Goal: Information Seeking & Learning: Find specific fact

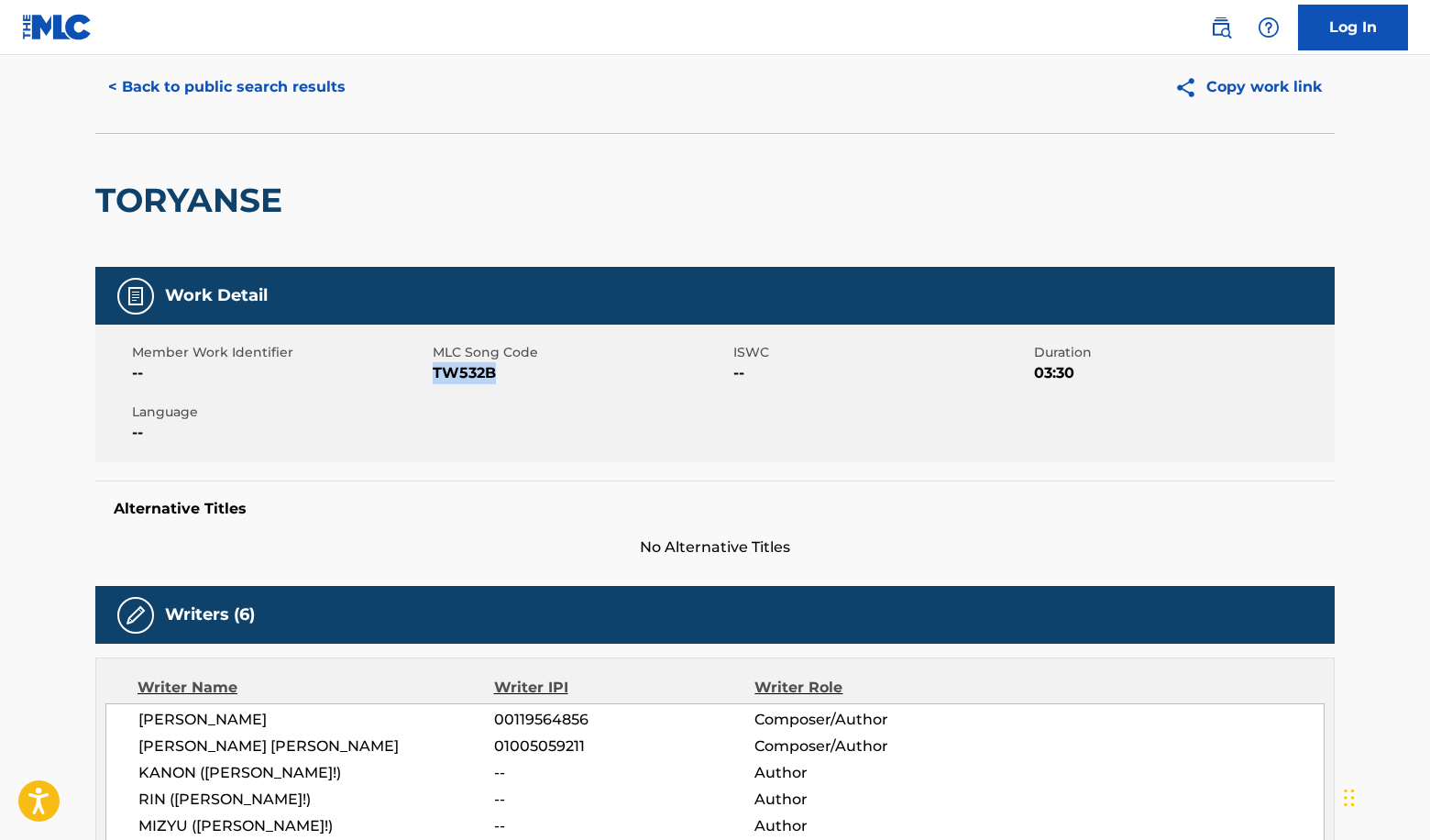
click at [263, 87] on button "< Back to public search results" at bounding box center [227, 87] width 263 height 46
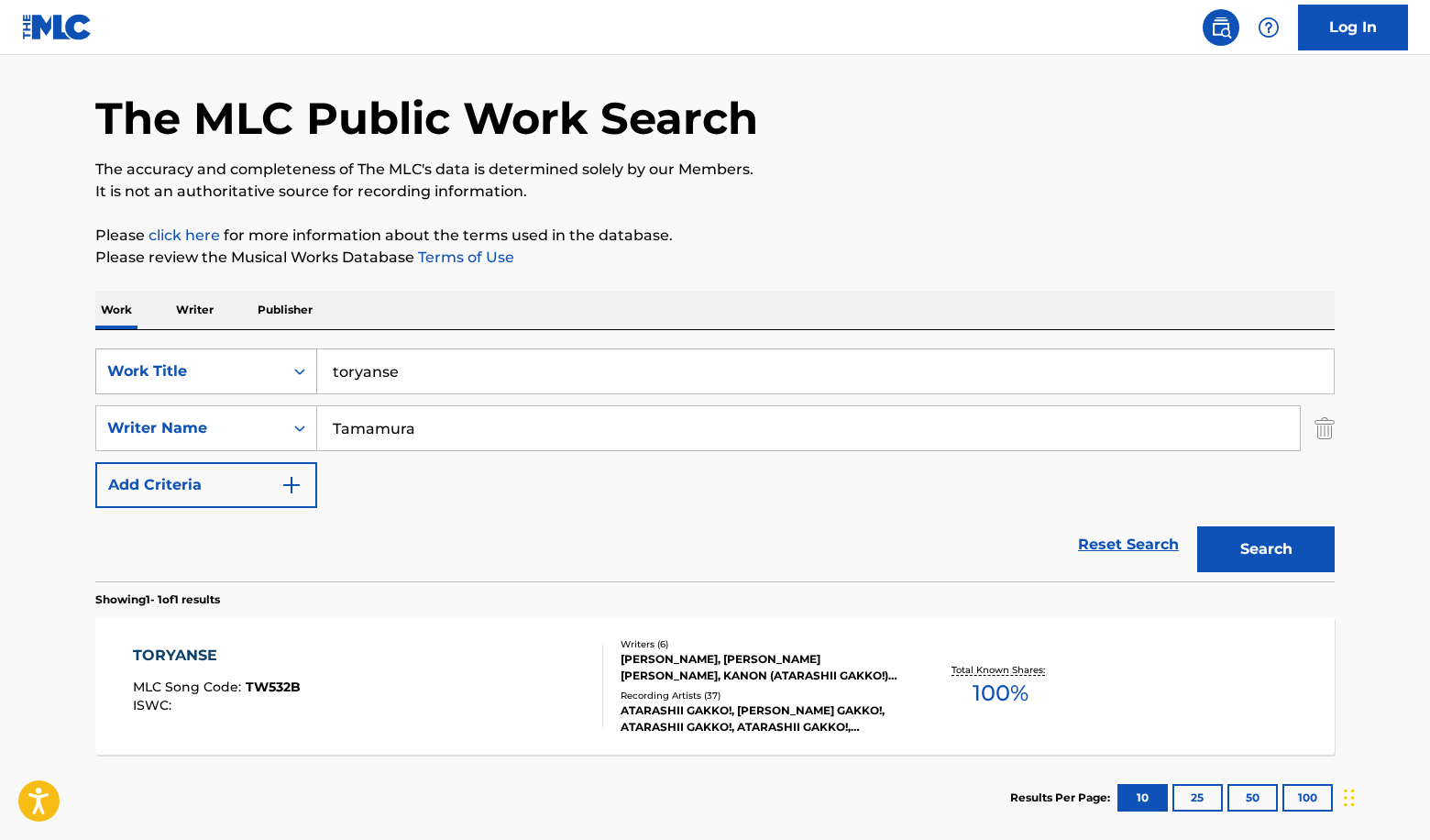
drag, startPoint x: 492, startPoint y: 364, endPoint x: 274, endPoint y: 366, distance: 218.0
click at [273, 365] on div "SearchWithCriteria74ab5380-c17e-4be4-b4dc-2c856f4bd3bd Work Title toryanse" at bounding box center [715, 371] width 1239 height 46
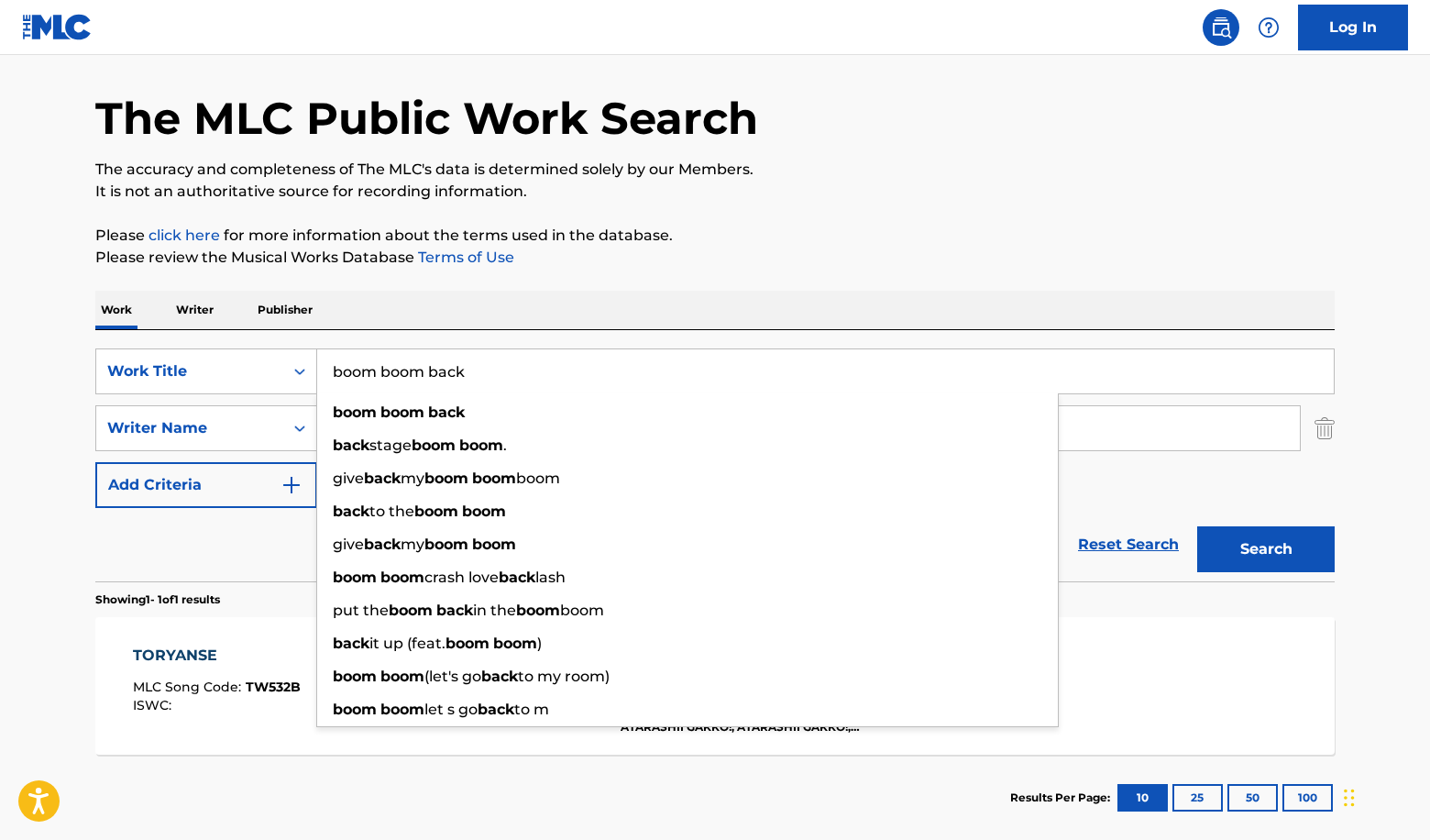
type input "boom boom back"
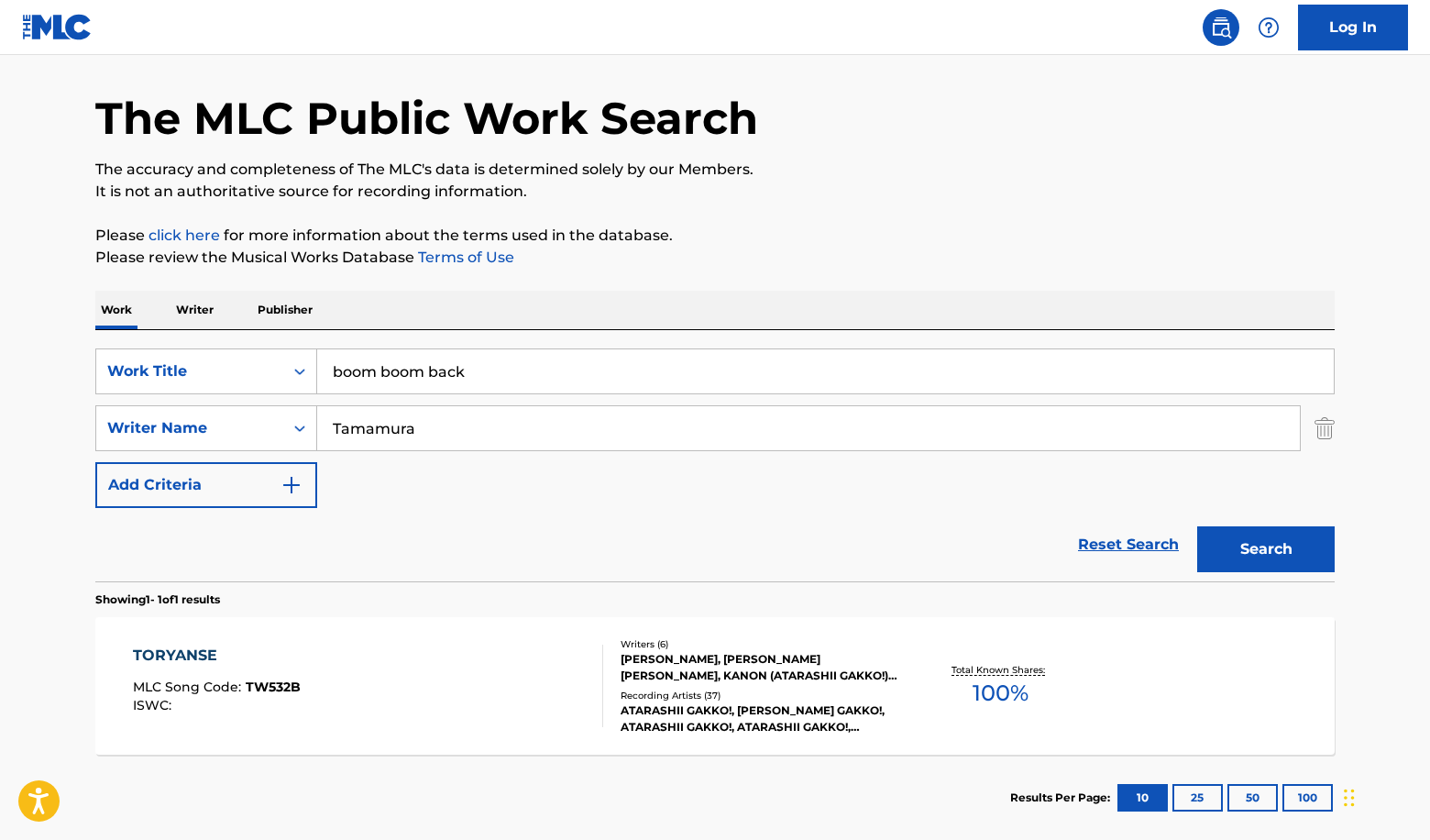
click at [668, 278] on div "The MLC Public Work Search The accuracy and completeness of The MLC's data is d…" at bounding box center [715, 440] width 1283 height 799
drag, startPoint x: 517, startPoint y: 423, endPoint x: 185, endPoint y: 426, distance: 332.0
click at [183, 425] on div "SearchWithCriteria3b27c02d-04cd-4839-aa4f-99ed0d9c27b9 Writer Name [PERSON_NAME…" at bounding box center [715, 428] width 1239 height 46
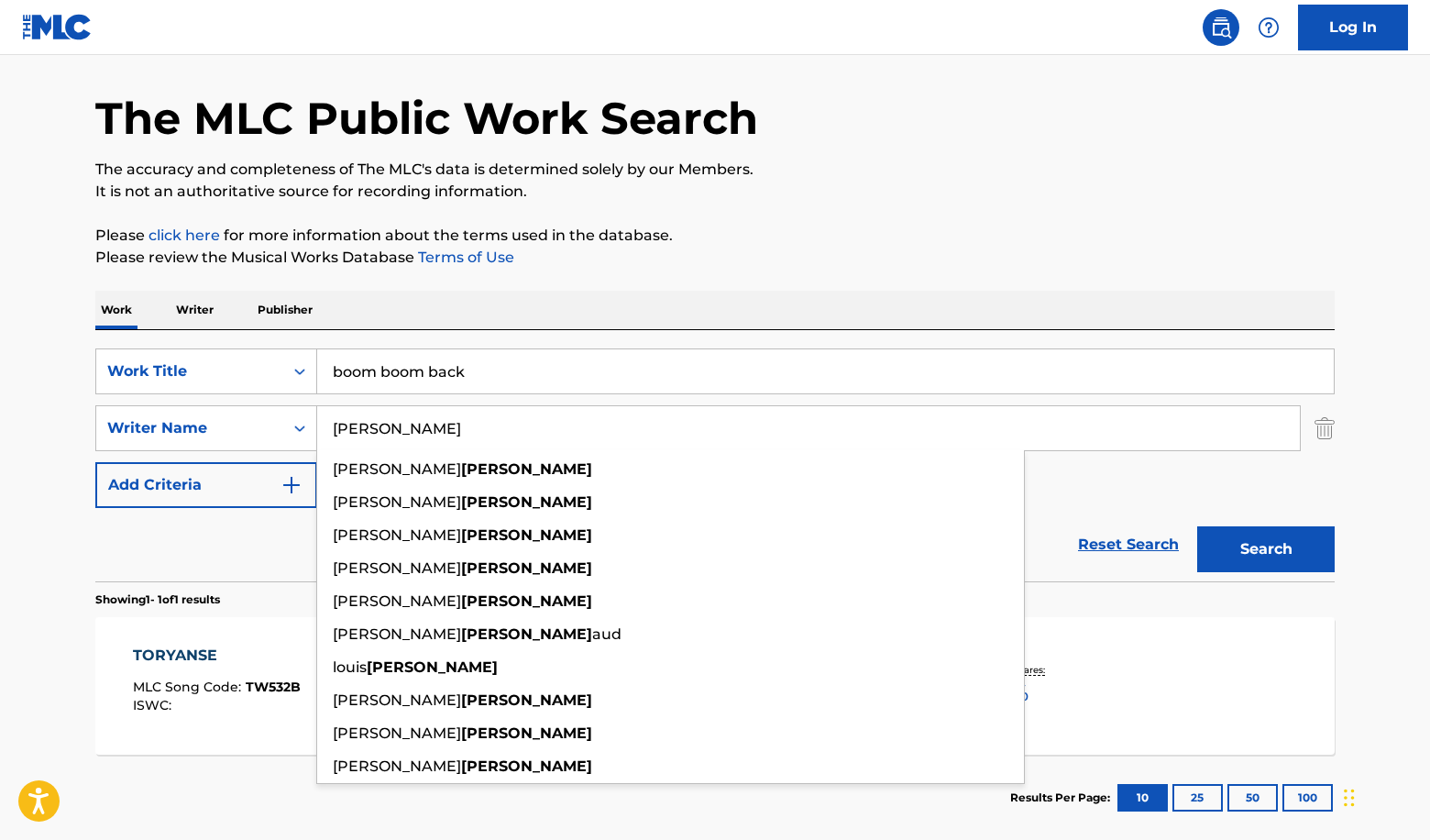
type input "[PERSON_NAME]"
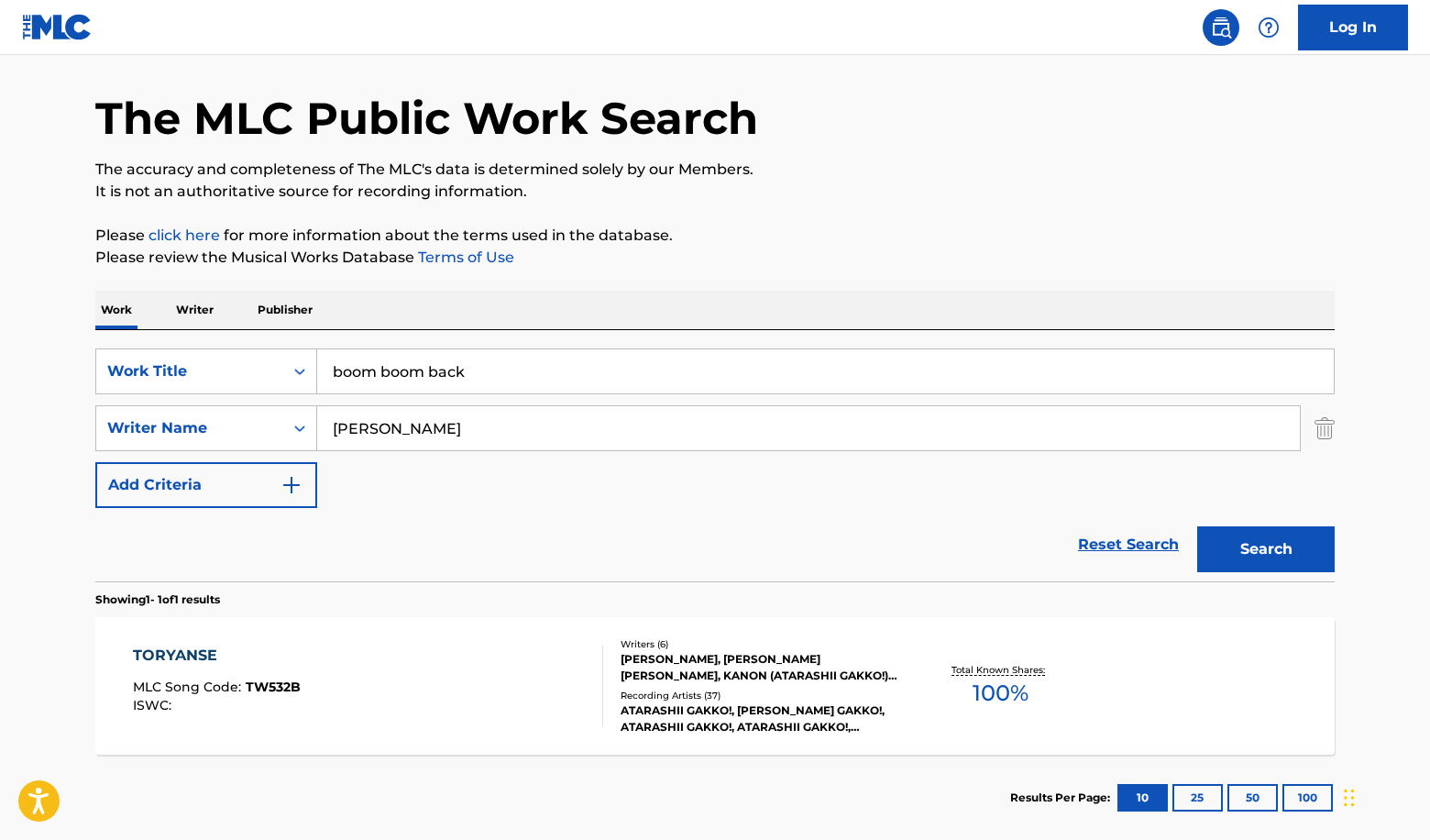
click at [1017, 280] on div "The MLC Public Work Search The accuracy and completeness of The MLC's data is d…" at bounding box center [715, 440] width 1283 height 799
click at [1236, 537] on button "Search" at bounding box center [1266, 549] width 137 height 46
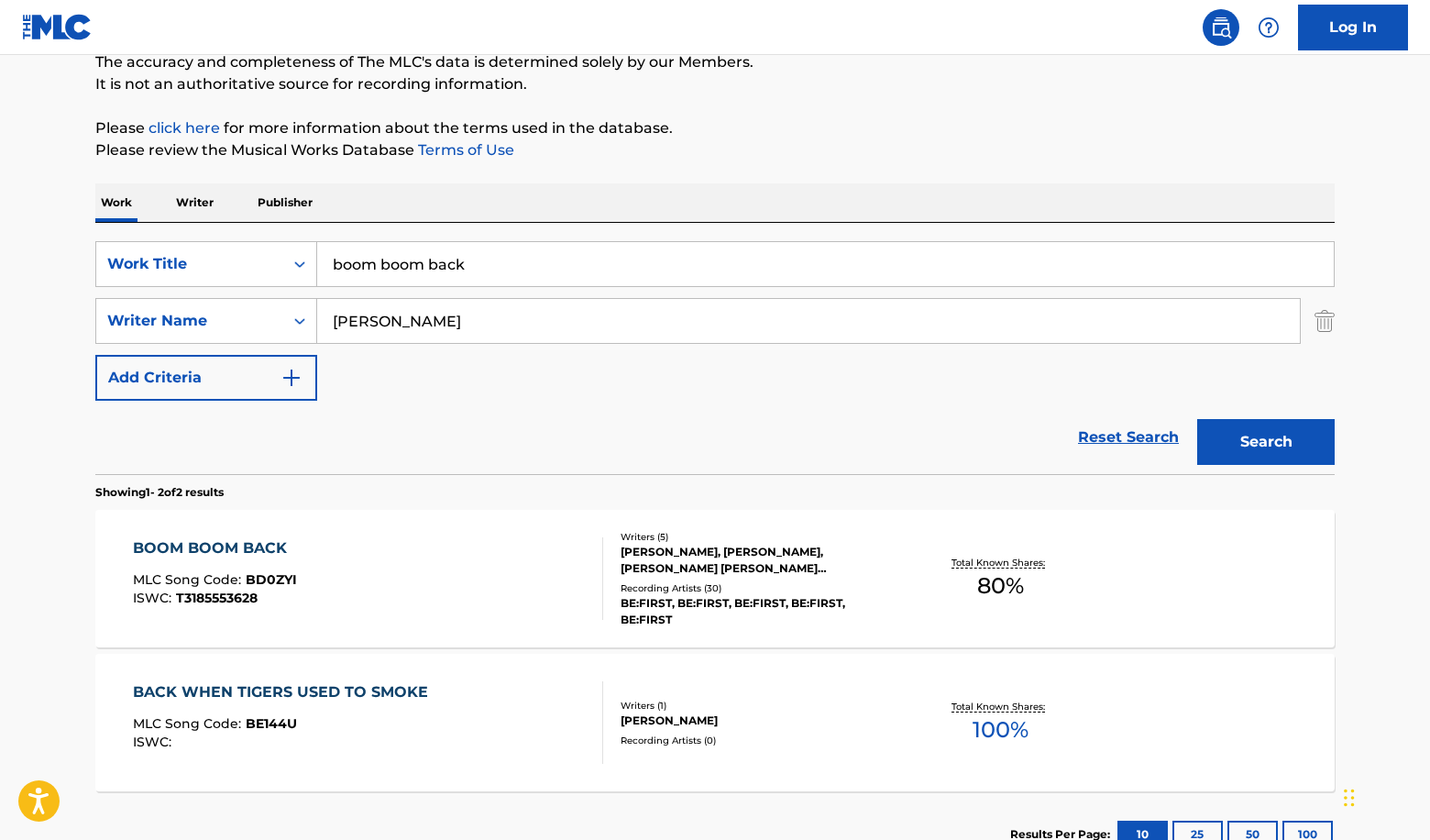
scroll to position [169, 0]
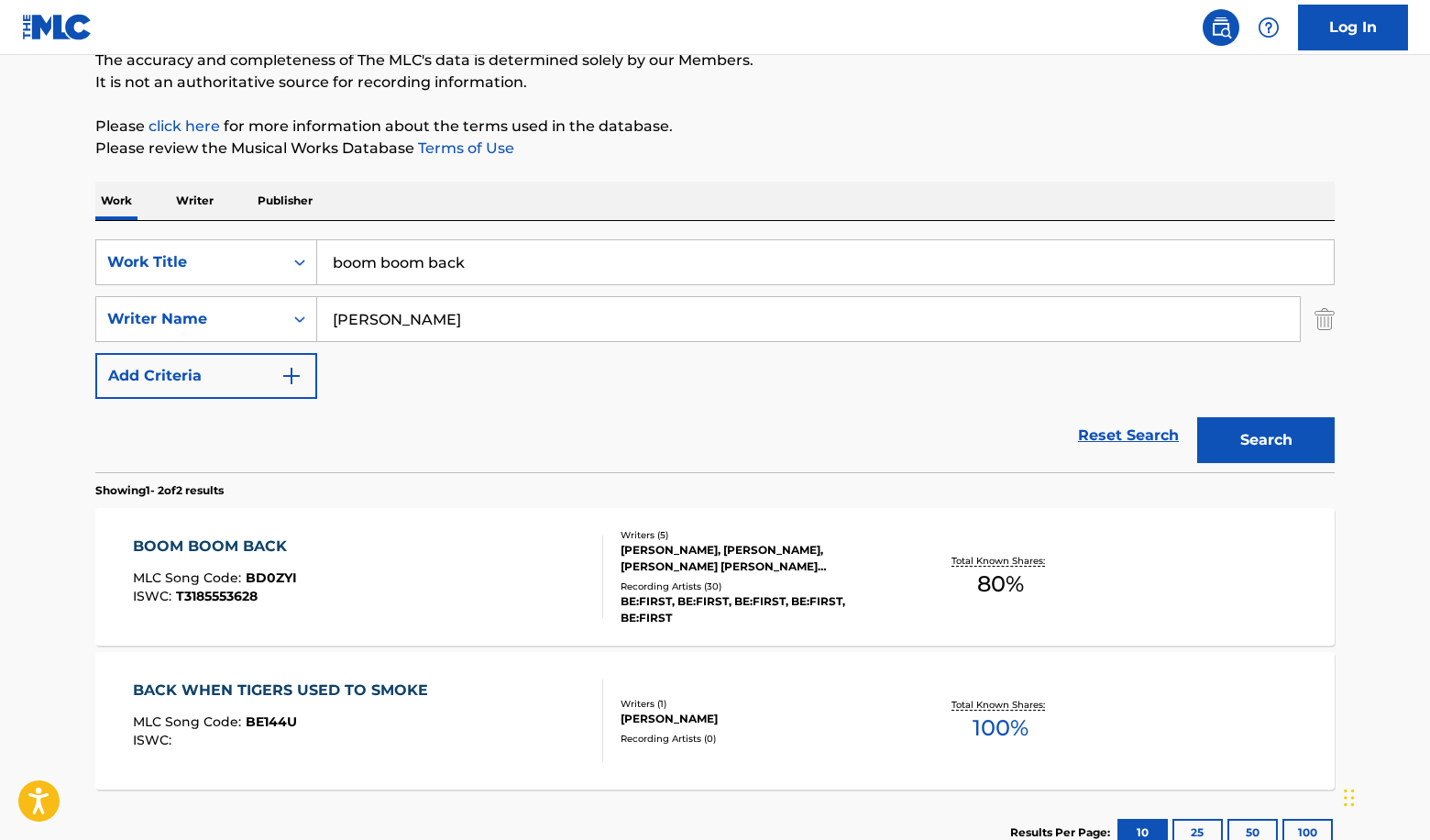
click at [781, 598] on div "BE:FIRST, BE:FIRST, BE:FIRST, BE:FIRST, BE:FIRST" at bounding box center [759, 609] width 277 height 33
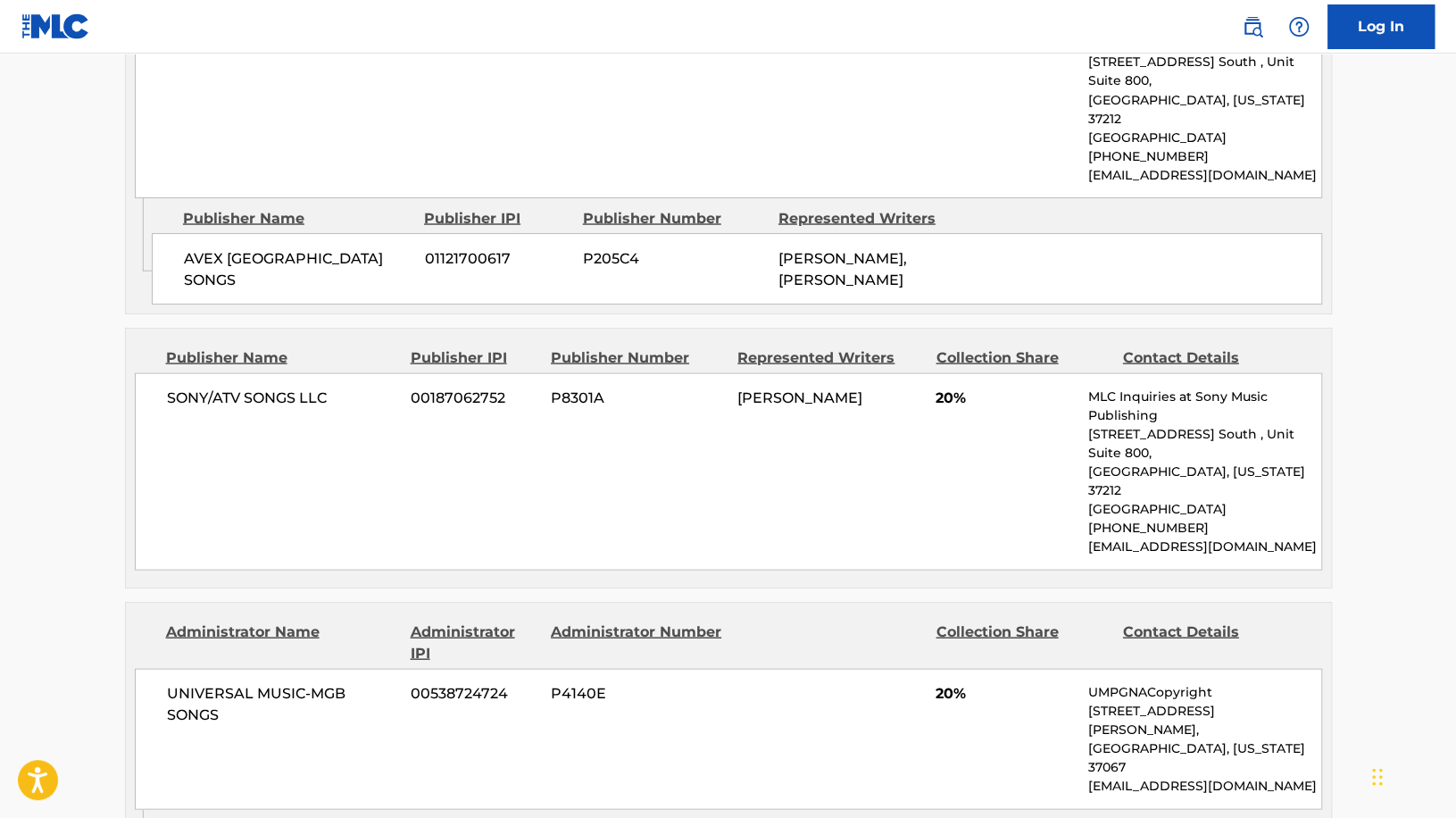
scroll to position [2089, 0]
